Goal: Check status: Check status

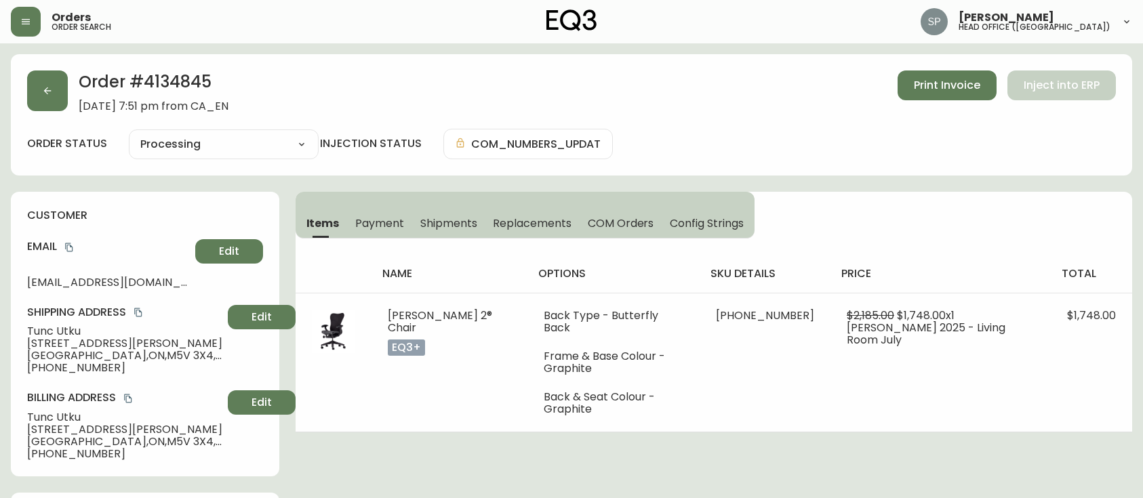
select select "PROCESSING"
drag, startPoint x: 22, startPoint y: 24, endPoint x: 28, endPoint y: 41, distance: 18.0
click at [23, 24] on icon "button" at bounding box center [25, 21] width 11 height 11
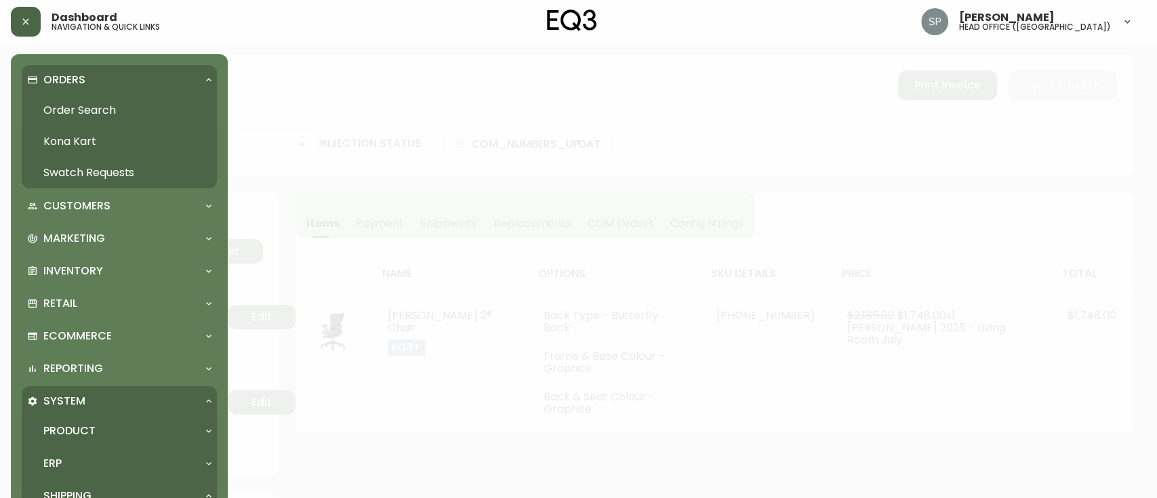
click at [51, 112] on link "Order Search" at bounding box center [119, 110] width 195 height 31
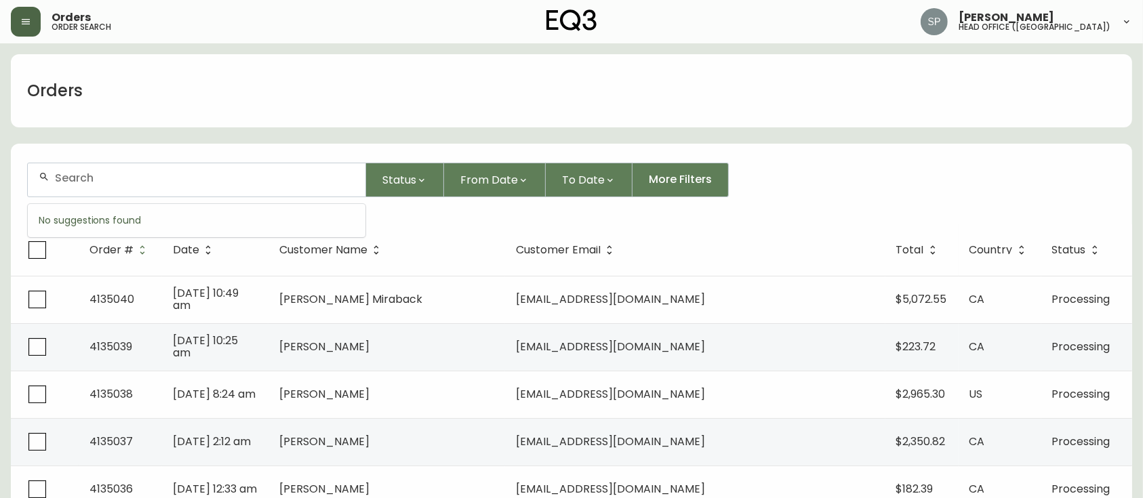
click at [170, 176] on input "text" at bounding box center [205, 178] width 300 height 13
paste input "4134660"
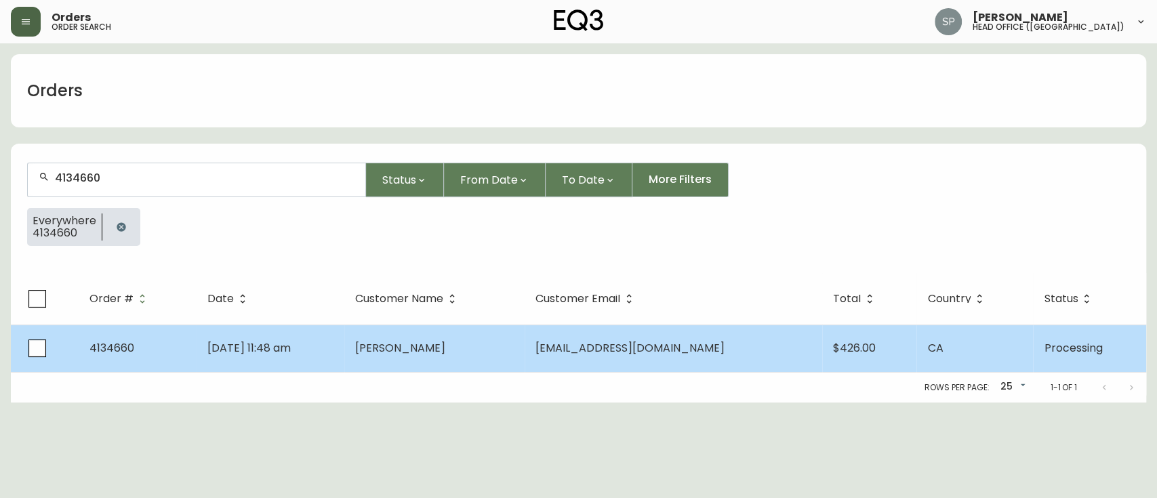
type input "4134660"
click at [383, 337] on td "[PERSON_NAME]" at bounding box center [434, 348] width 180 height 47
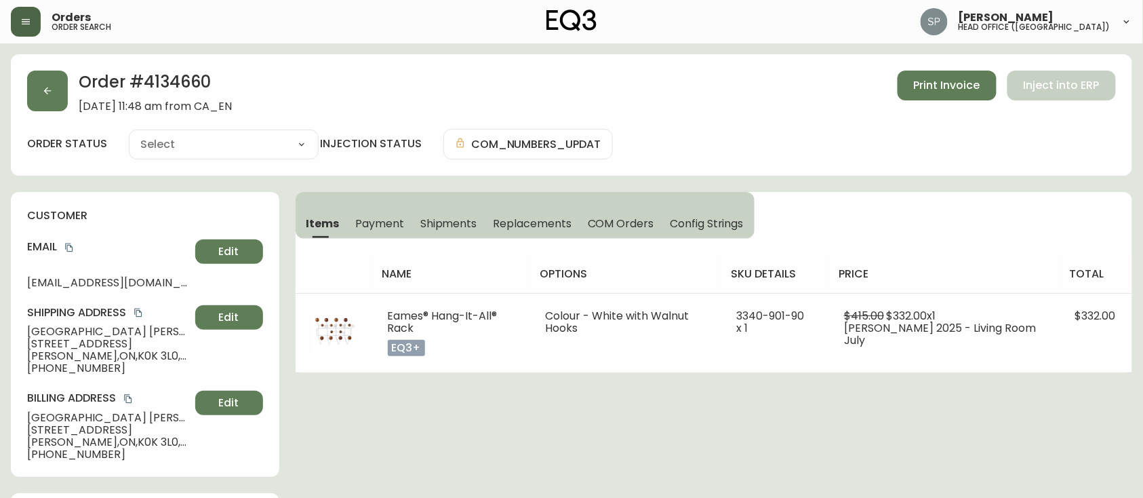
type input "Processing"
select select "PROCESSING"
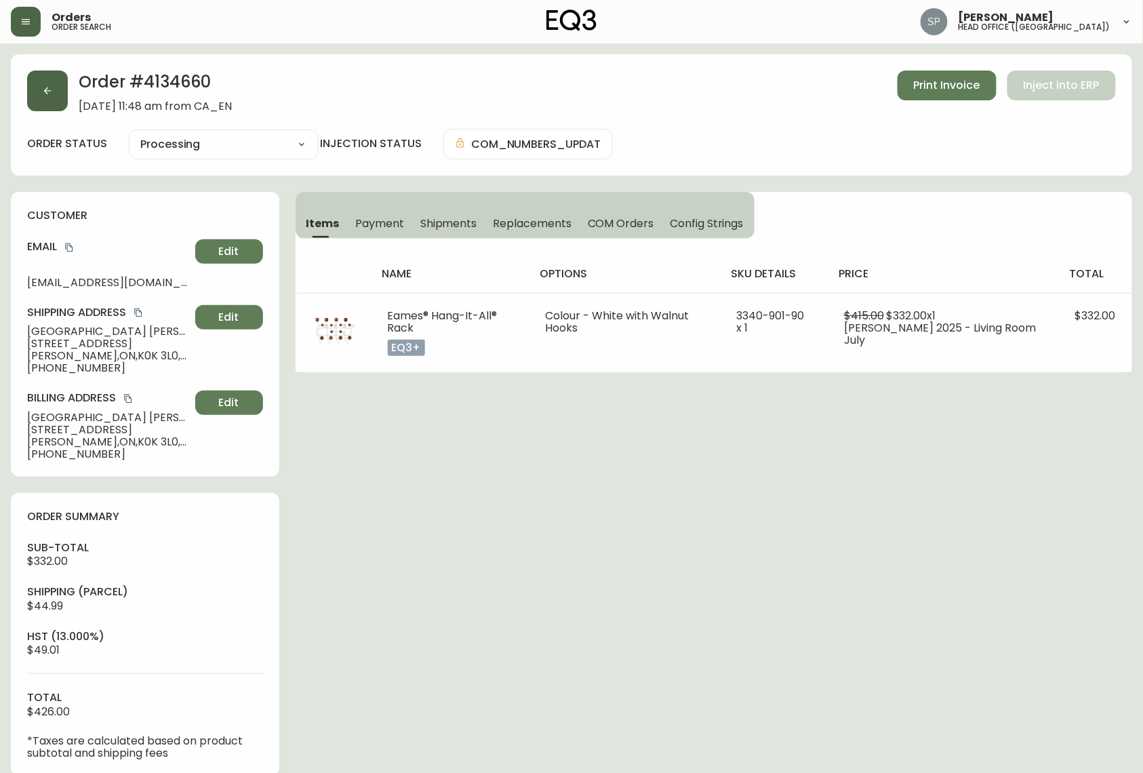
click at [53, 96] on button "button" at bounding box center [47, 91] width 41 height 41
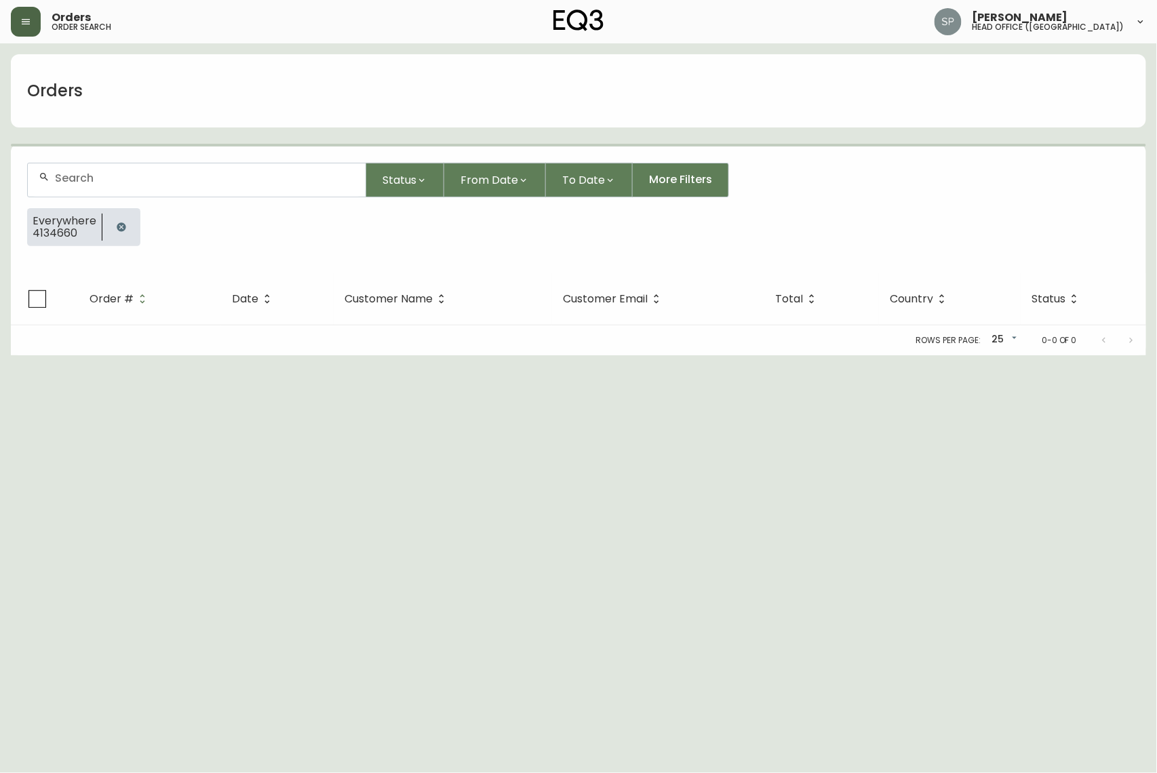
click at [134, 176] on input "text" at bounding box center [205, 178] width 300 height 13
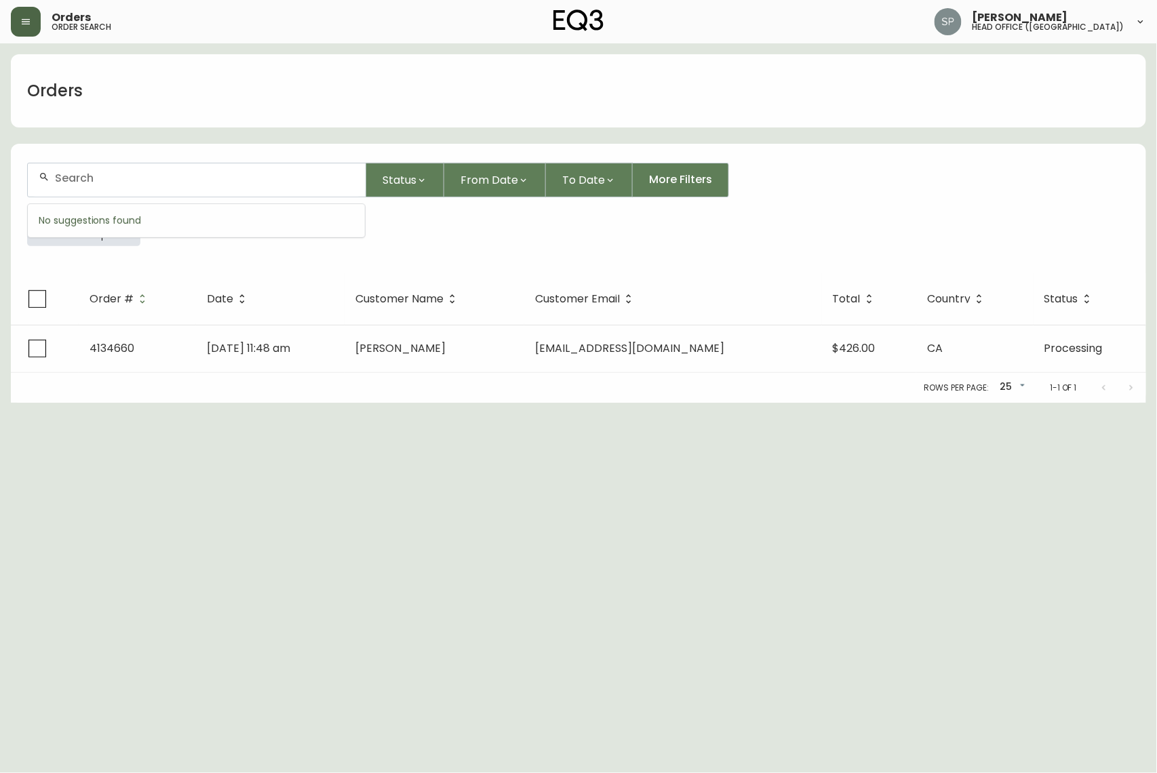
paste input "4134845"
type input "4134845"
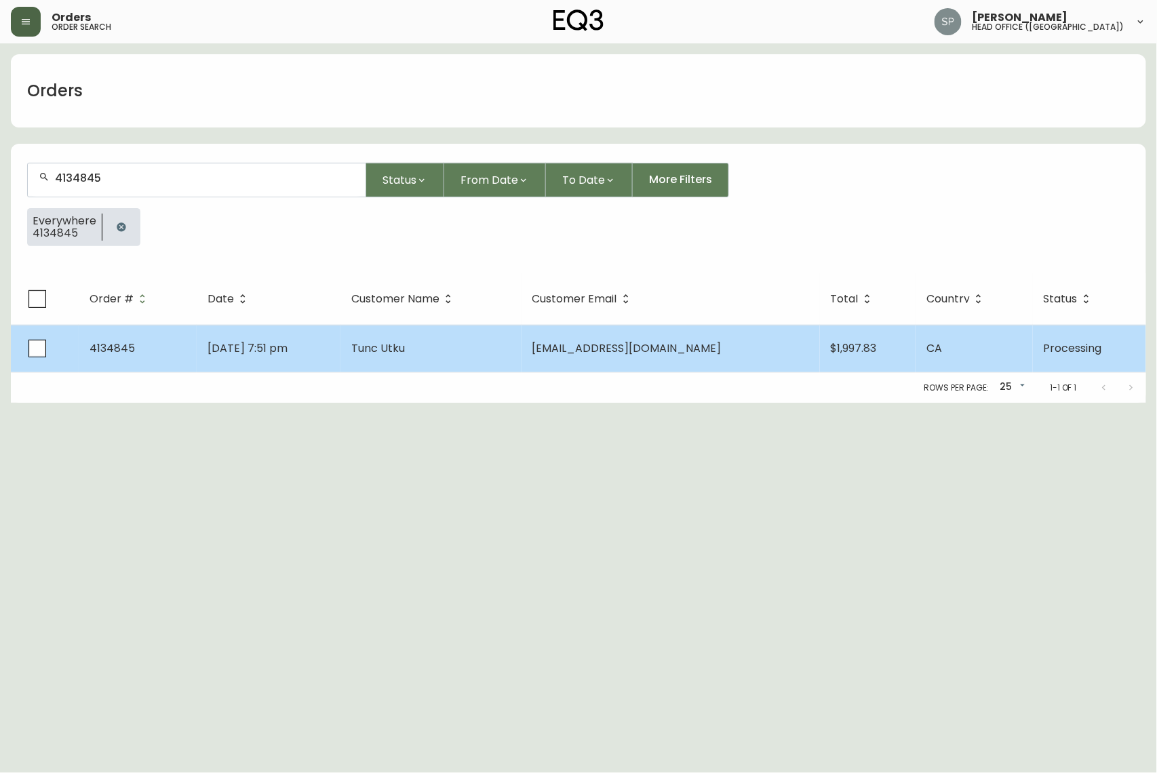
click at [400, 353] on td "Tunc Utku" at bounding box center [430, 348] width 180 height 47
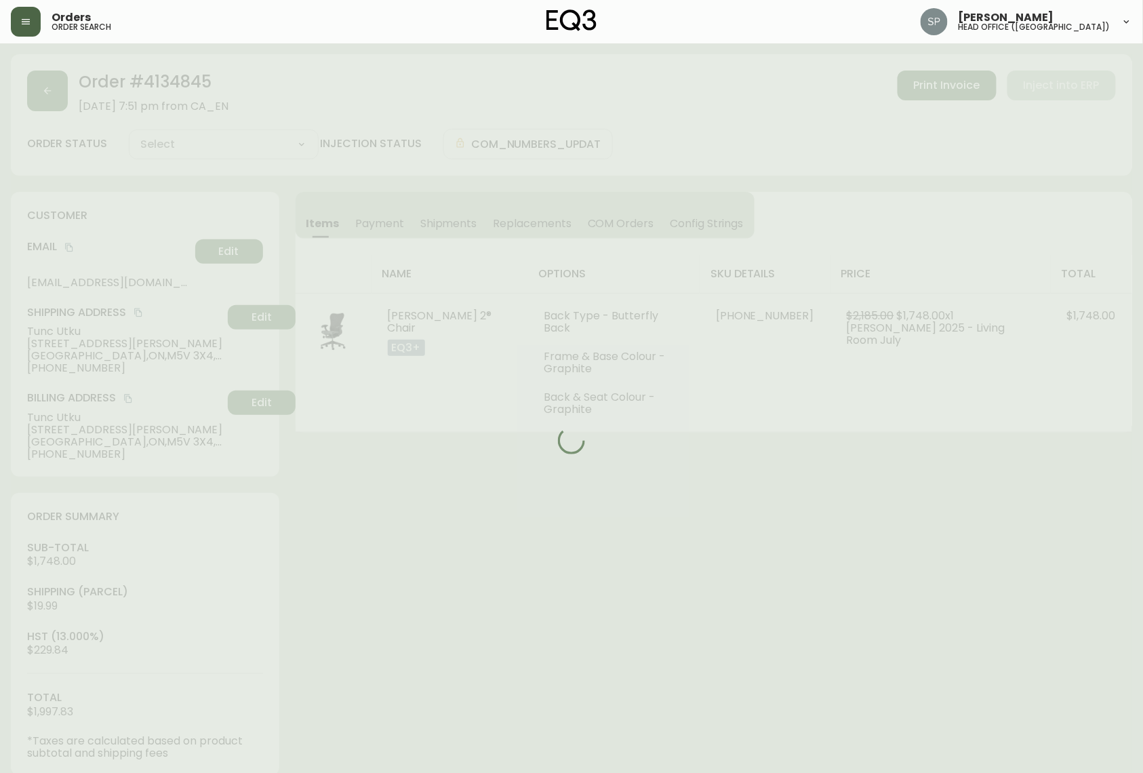
type input "Processing"
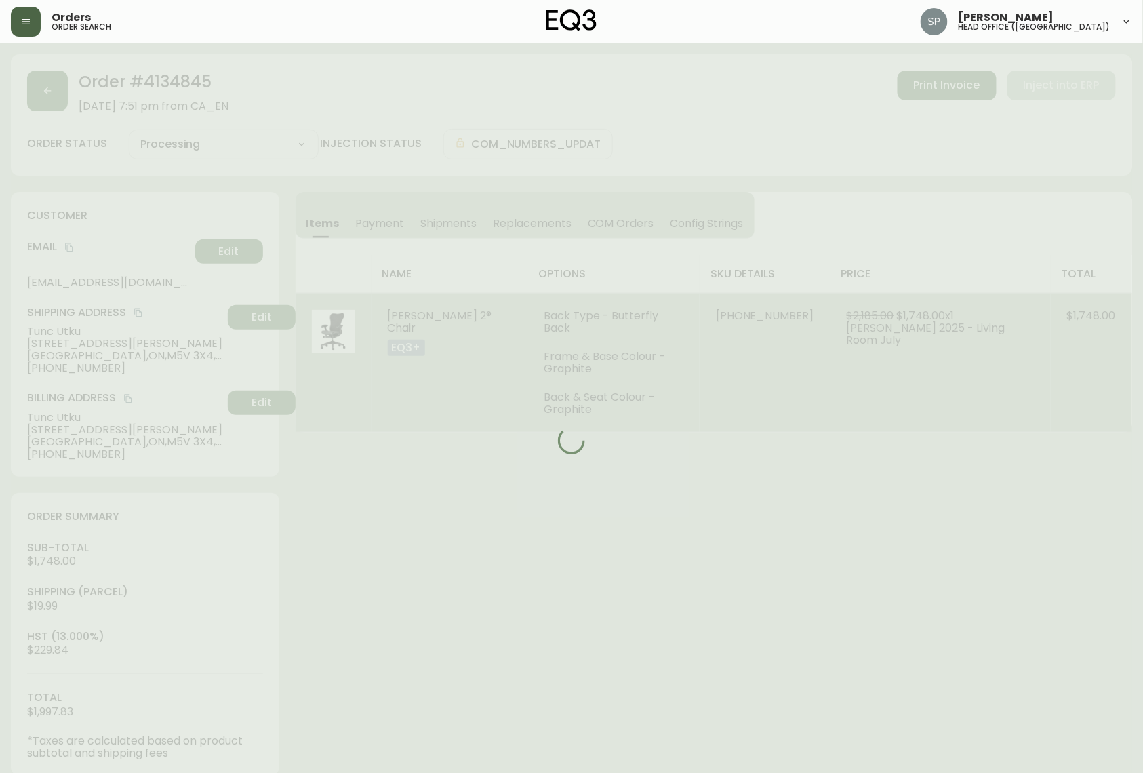
select select "PROCESSING"
